Goal: Book appointment/travel/reservation

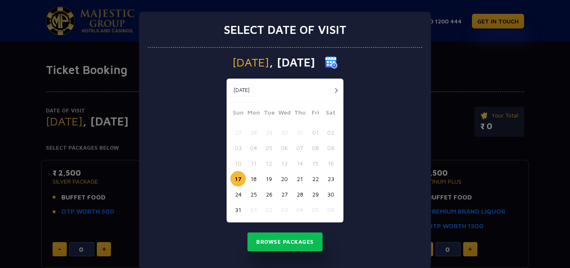
click at [266, 193] on button "26" at bounding box center [268, 193] width 15 height 15
click at [280, 243] on button "Browse Packages" at bounding box center [284, 241] width 75 height 19
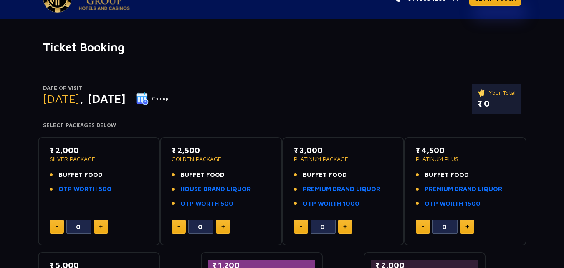
scroll to position [42, 0]
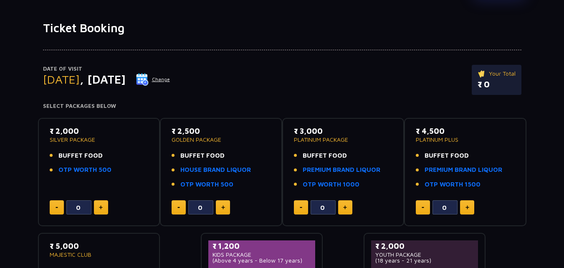
click at [101, 207] on img at bounding box center [101, 207] width 4 height 4
click at [59, 205] on button at bounding box center [57, 207] width 14 height 14
type input "0"
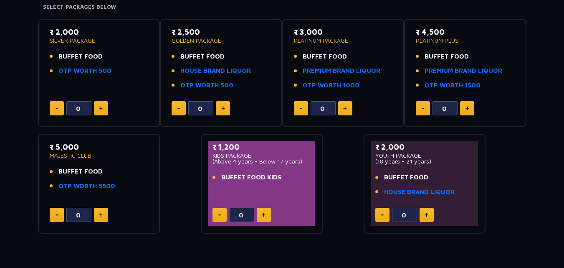
scroll to position [167, 0]
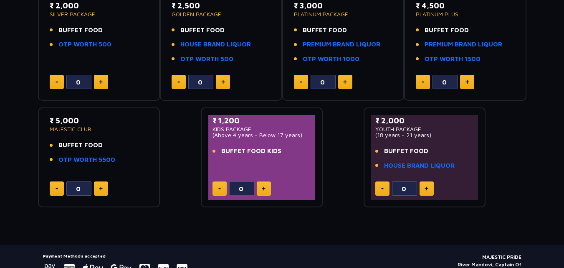
click at [101, 187] on img at bounding box center [101, 188] width 4 height 4
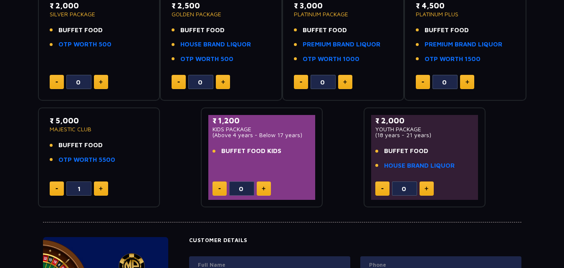
click at [102, 188] on img at bounding box center [101, 188] width 4 height 4
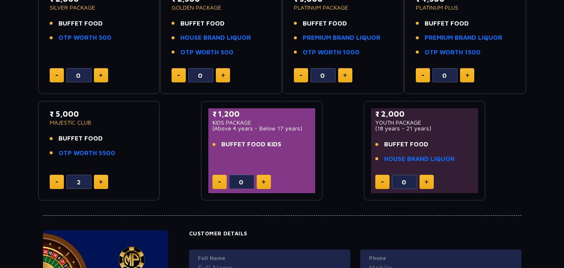
scroll to position [125, 0]
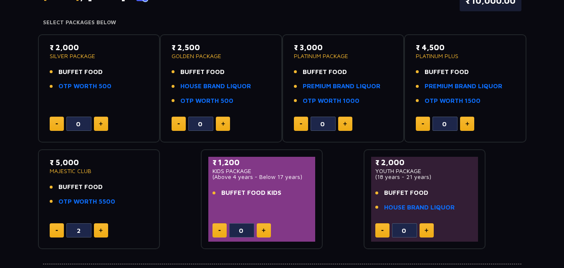
click at [55, 227] on button at bounding box center [57, 230] width 14 height 14
click at [53, 227] on button at bounding box center [57, 230] width 14 height 14
type input "0"
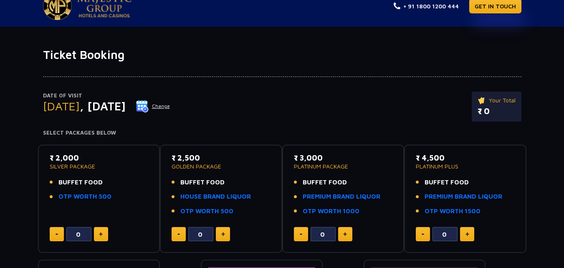
scroll to position [0, 0]
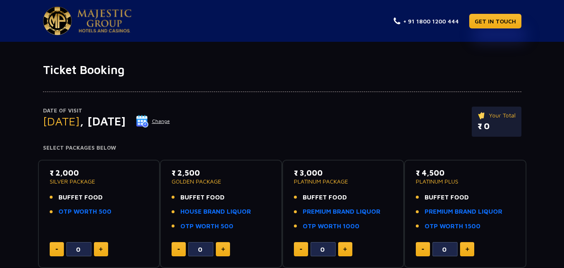
click at [486, 125] on p "₹ 0" at bounding box center [496, 126] width 38 height 13
click at [493, 126] on p "₹ 0" at bounding box center [496, 126] width 38 height 13
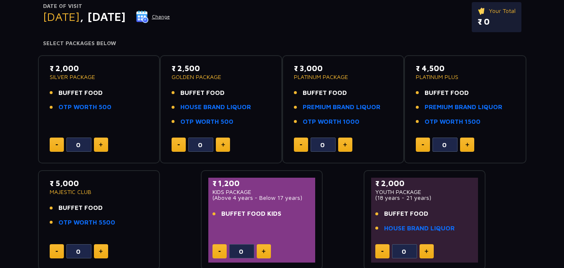
scroll to position [82, 0]
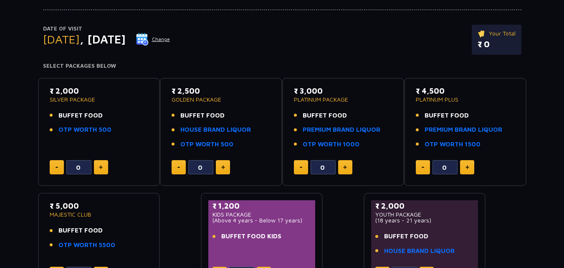
click at [224, 164] on button at bounding box center [223, 167] width 14 height 14
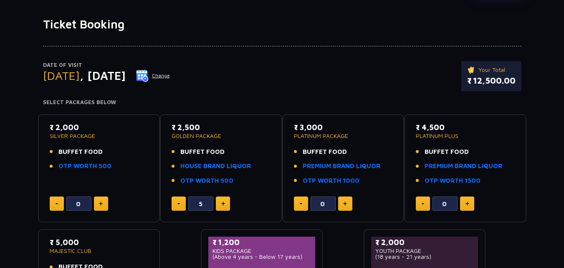
scroll to position [167, 0]
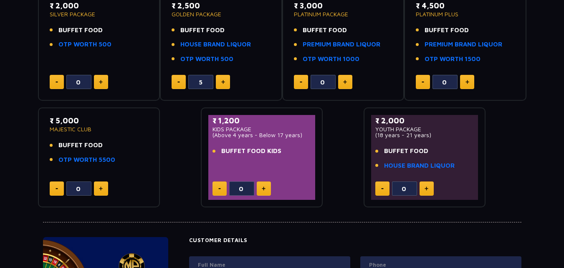
click at [174, 81] on button at bounding box center [179, 82] width 14 height 14
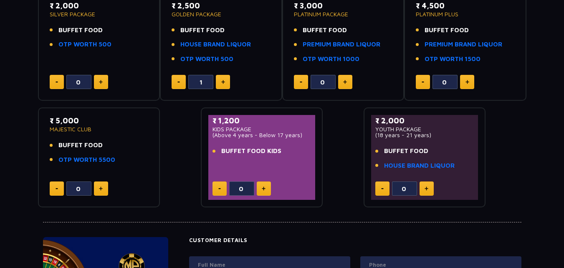
type input "0"
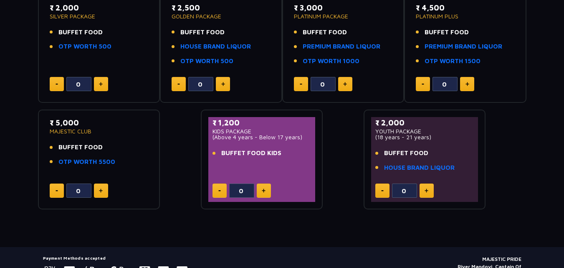
scroll to position [165, 0]
drag, startPoint x: 377, startPoint y: 130, endPoint x: 419, endPoint y: 130, distance: 41.7
click at [419, 130] on p "YOUTH PACKAGE" at bounding box center [424, 131] width 99 height 6
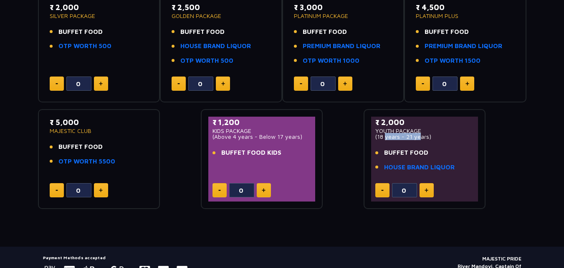
drag, startPoint x: 382, startPoint y: 133, endPoint x: 416, endPoint y: 133, distance: 33.8
click at [416, 134] on p "(18 years - 21 years)" at bounding box center [424, 137] width 99 height 6
click at [423, 168] on link "HOUSE BRAND LIQUOR" at bounding box center [419, 167] width 71 height 10
click at [342, 206] on div "₹ 2,000 SILVER PACKAGE BUFFET FOOD OTP WORTH 500 0 ₹ 2,500 GOLDEN PACKAGE BUFFE…" at bounding box center [282, 98] width 488 height 222
click at [426, 188] on img at bounding box center [426, 190] width 4 height 4
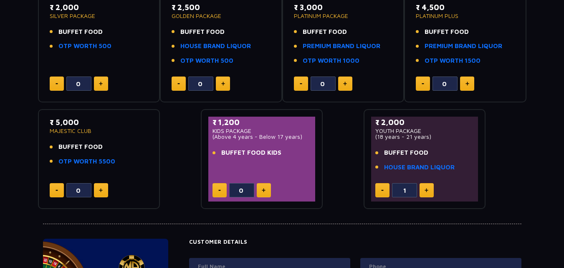
click at [426, 188] on img at bounding box center [426, 190] width 4 height 4
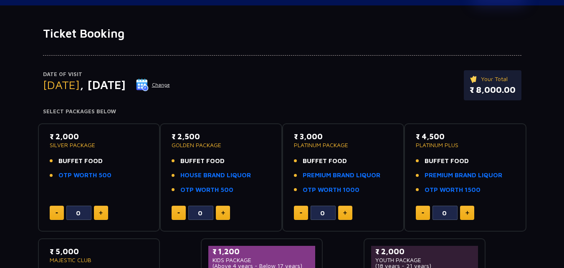
scroll to position [167, 0]
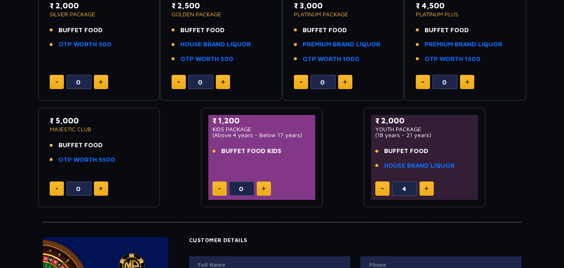
click at [422, 189] on button at bounding box center [426, 188] width 14 height 14
type input "5"
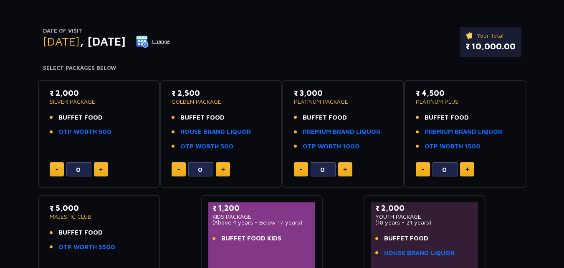
scroll to position [0, 0]
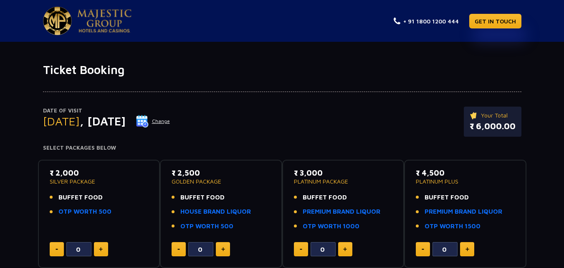
type input "4"
